Goal: Task Accomplishment & Management: Manage account settings

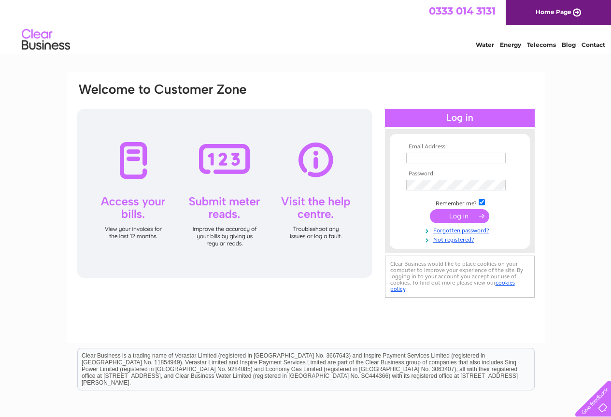
type input "liz@briggtravelcompany.co.uk"
click at [458, 214] on input "submit" at bounding box center [459, 216] width 59 height 14
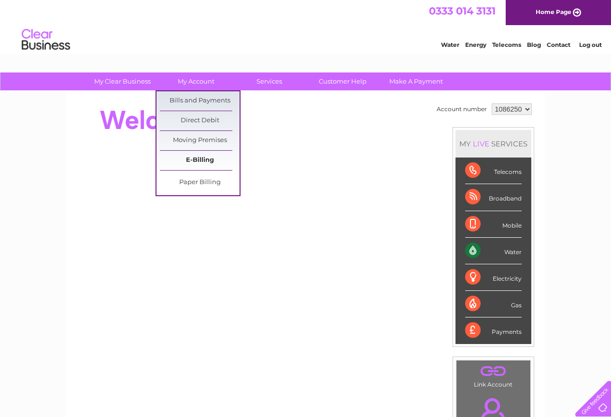
click at [187, 158] on link "E-Billing" at bounding box center [200, 160] width 80 height 19
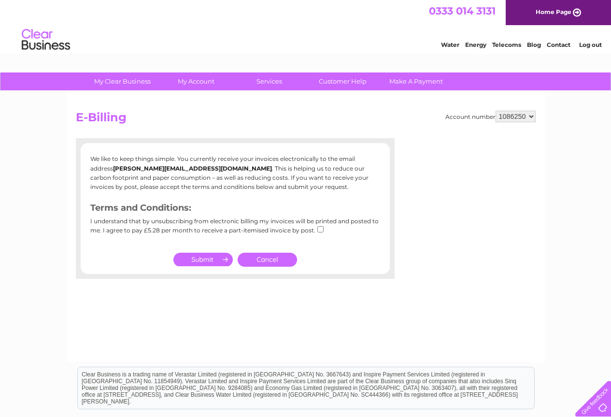
click at [268, 259] on link "Cancel" at bounding box center [267, 260] width 59 height 14
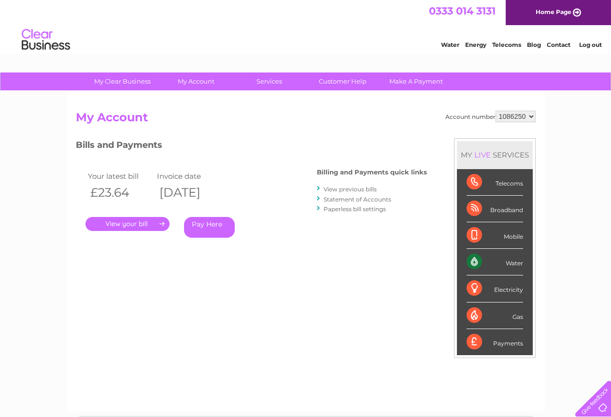
click at [138, 226] on link "." at bounding box center [127, 224] width 84 height 14
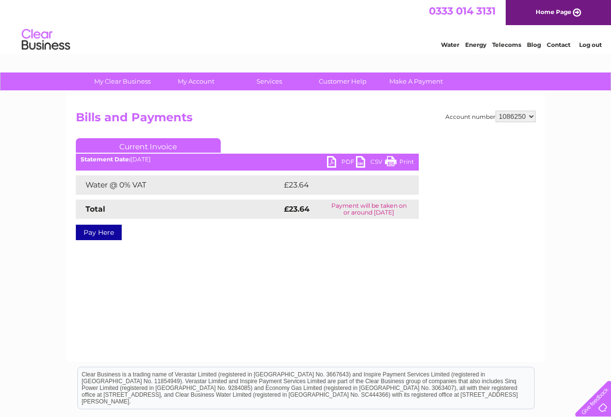
click at [343, 159] on link "PDF" at bounding box center [341, 163] width 29 height 14
